Goal: Task Accomplishment & Management: Manage account settings

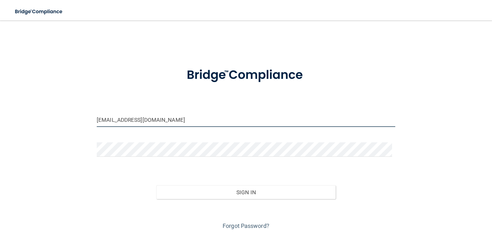
click at [151, 119] on input "[EMAIL_ADDRESS][DOMAIN_NAME]" at bounding box center [246, 120] width 299 height 14
drag, startPoint x: 163, startPoint y: 117, endPoint x: 58, endPoint y: 107, distance: 105.3
click at [58, 108] on div "[EMAIL_ADDRESS][DOMAIN_NAME] Invalid email/password. You don't have permission …" at bounding box center [246, 129] width 467 height 204
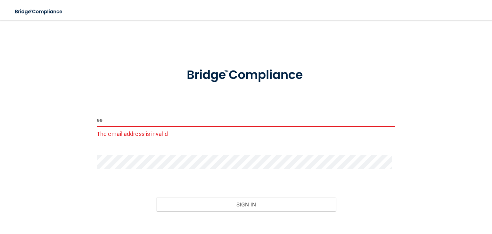
type input "[EMAIL_ADDRESS][DOMAIN_NAME]"
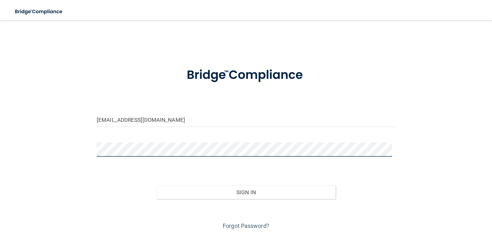
click at [156, 185] on button "Sign In" at bounding box center [245, 192] width 179 height 14
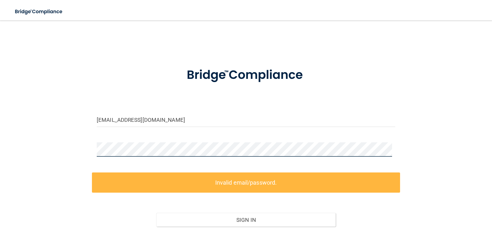
click at [52, 138] on div "[EMAIL_ADDRESS][DOMAIN_NAME] Invalid email/password. You don't have permission …" at bounding box center [246, 143] width 467 height 232
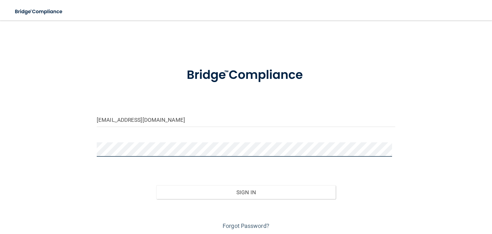
click at [156, 185] on button "Sign In" at bounding box center [245, 192] width 179 height 14
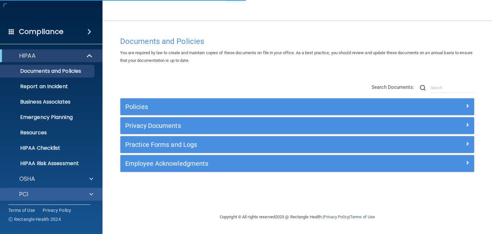
scroll to position [32, 0]
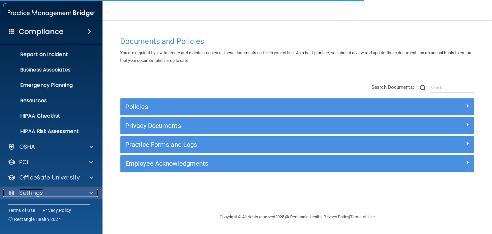
click at [76, 191] on div "Settings" at bounding box center [42, 193] width 79 height 8
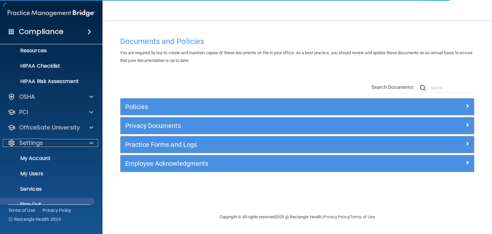
scroll to position [94, 0]
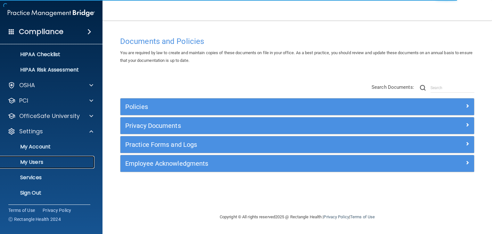
click at [56, 157] on link "My Users" at bounding box center [44, 162] width 101 height 13
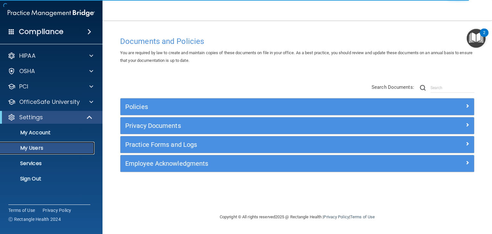
select select "20"
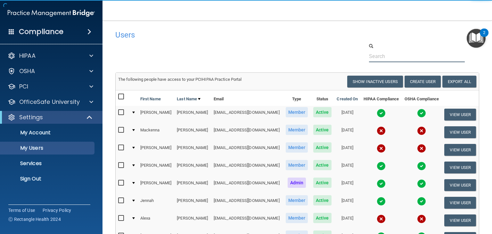
click at [403, 55] on input "text" at bounding box center [417, 56] width 96 height 12
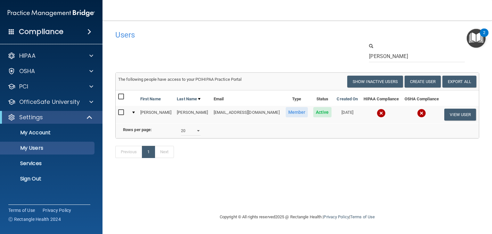
click at [381, 113] on img at bounding box center [381, 113] width 9 height 9
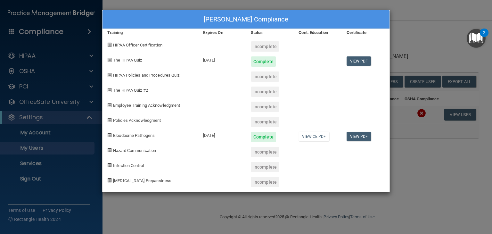
click at [428, 35] on div "[PERSON_NAME] Compliance Training Expires On Status Cont. Education Certificate…" at bounding box center [246, 117] width 492 height 234
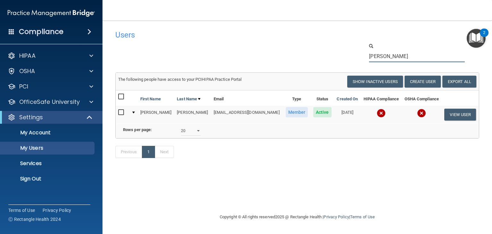
drag, startPoint x: 400, startPoint y: 59, endPoint x: 318, endPoint y: 54, distance: 82.2
click at [318, 54] on div "[PERSON_NAME]" at bounding box center [298, 53] width 374 height 20
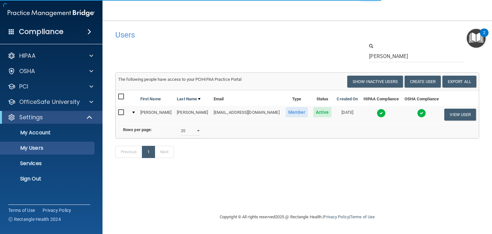
click at [377, 115] on img at bounding box center [381, 113] width 9 height 9
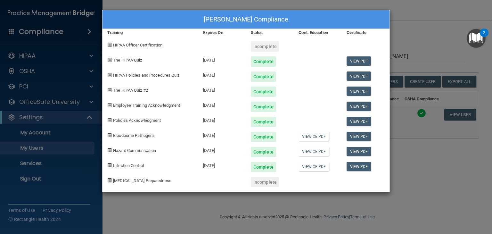
click at [405, 28] on div "[PERSON_NAME] Compliance Training Expires On Status Cont. Education Certificate…" at bounding box center [246, 117] width 492 height 234
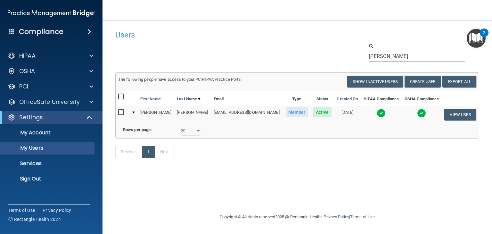
drag, startPoint x: 385, startPoint y: 56, endPoint x: 349, endPoint y: 50, distance: 36.3
click at [349, 50] on div "[PERSON_NAME]" at bounding box center [298, 53] width 374 height 20
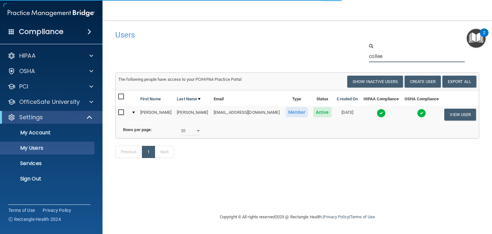
type input "collee"
click at [377, 114] on img at bounding box center [381, 113] width 9 height 9
